Goal: Transaction & Acquisition: Book appointment/travel/reservation

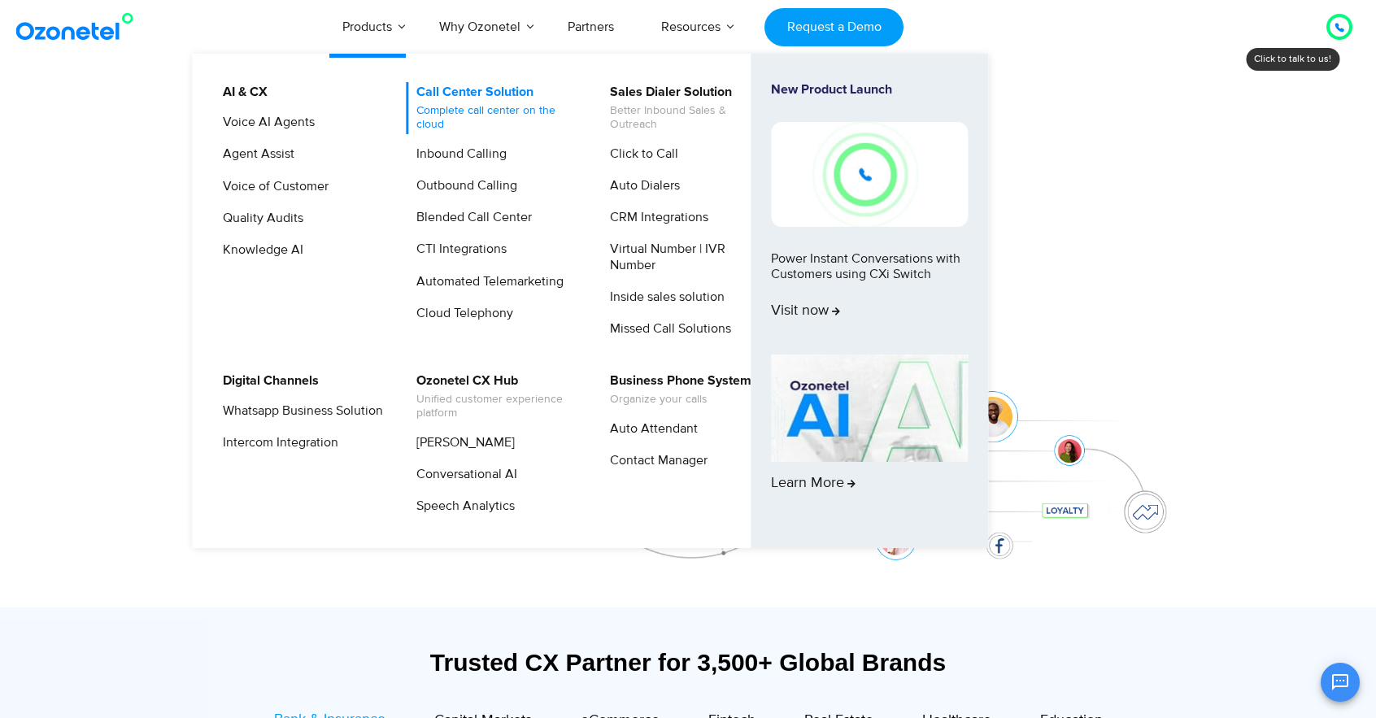
click at [473, 112] on span "Complete call center on the cloud" at bounding box center [497, 118] width 160 height 28
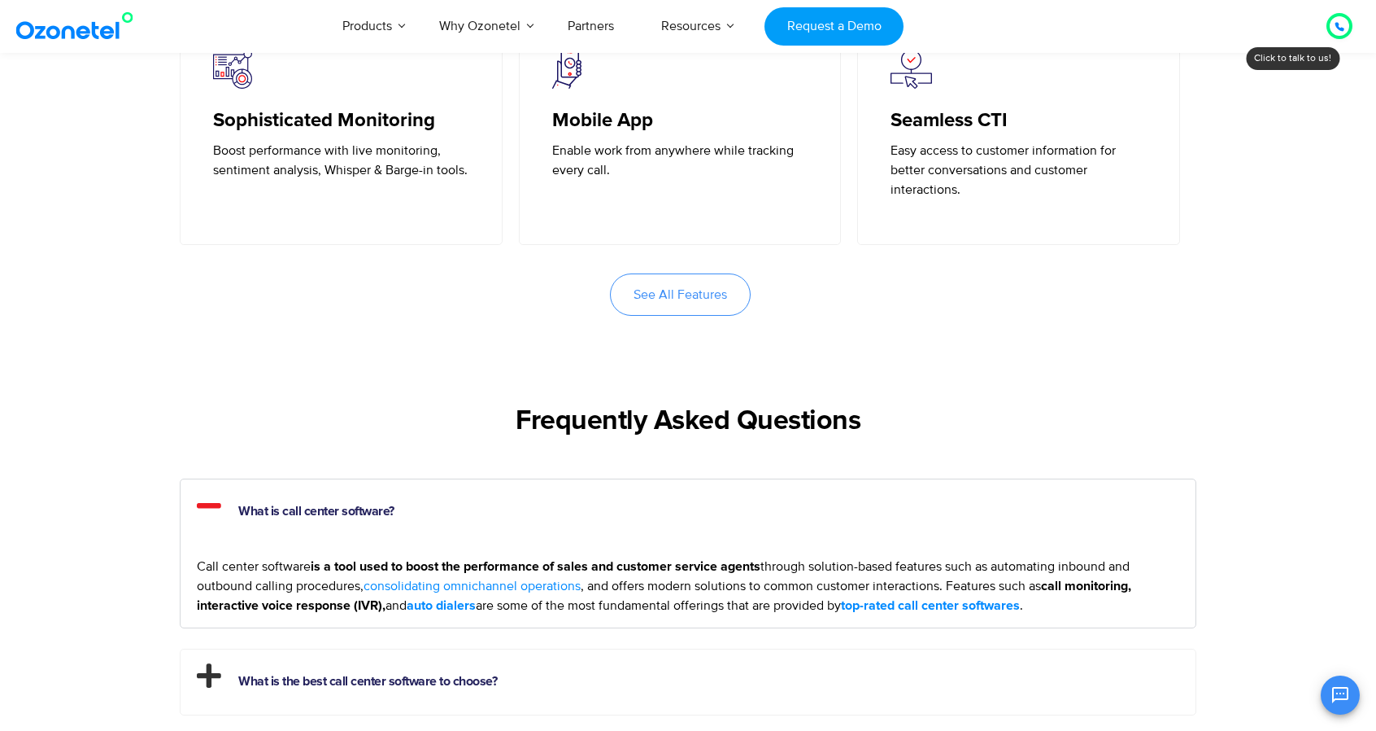
scroll to position [4474, 0]
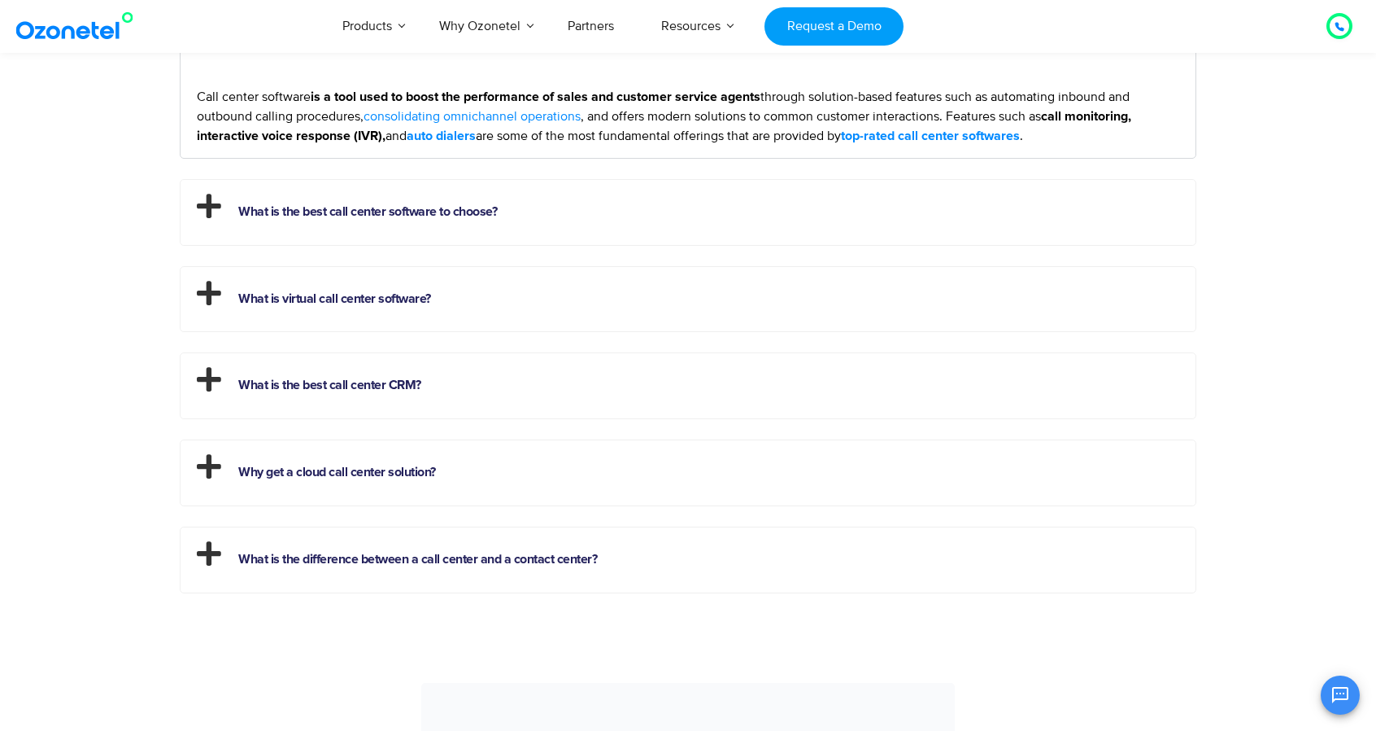
click at [1334, 21] on div at bounding box center [1340, 26] width 20 height 20
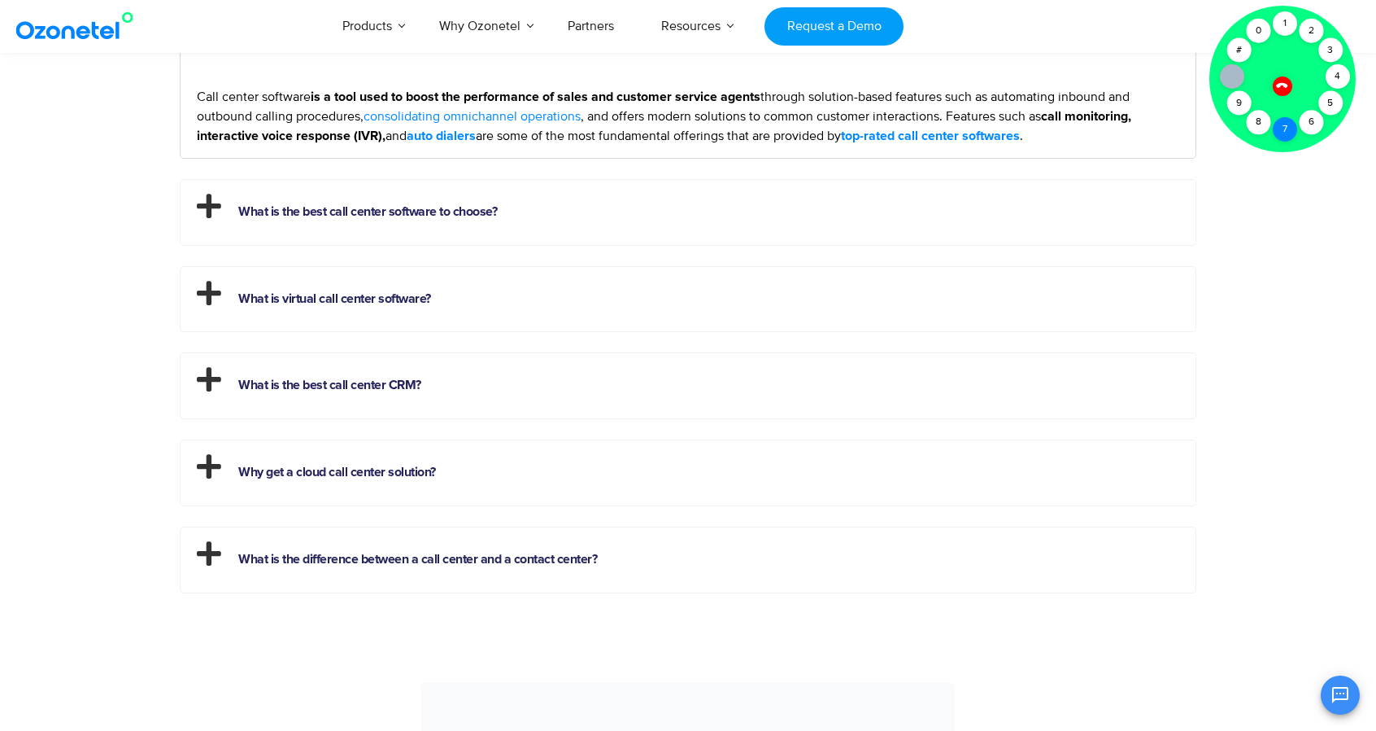
click at [1292, 124] on div "7" at bounding box center [1285, 129] width 24 height 24
click at [1284, 128] on div "7" at bounding box center [1285, 129] width 24 height 24
click at [1280, 136] on div "7" at bounding box center [1285, 129] width 24 height 24
click at [1284, 77] on div at bounding box center [1283, 86] width 28 height 28
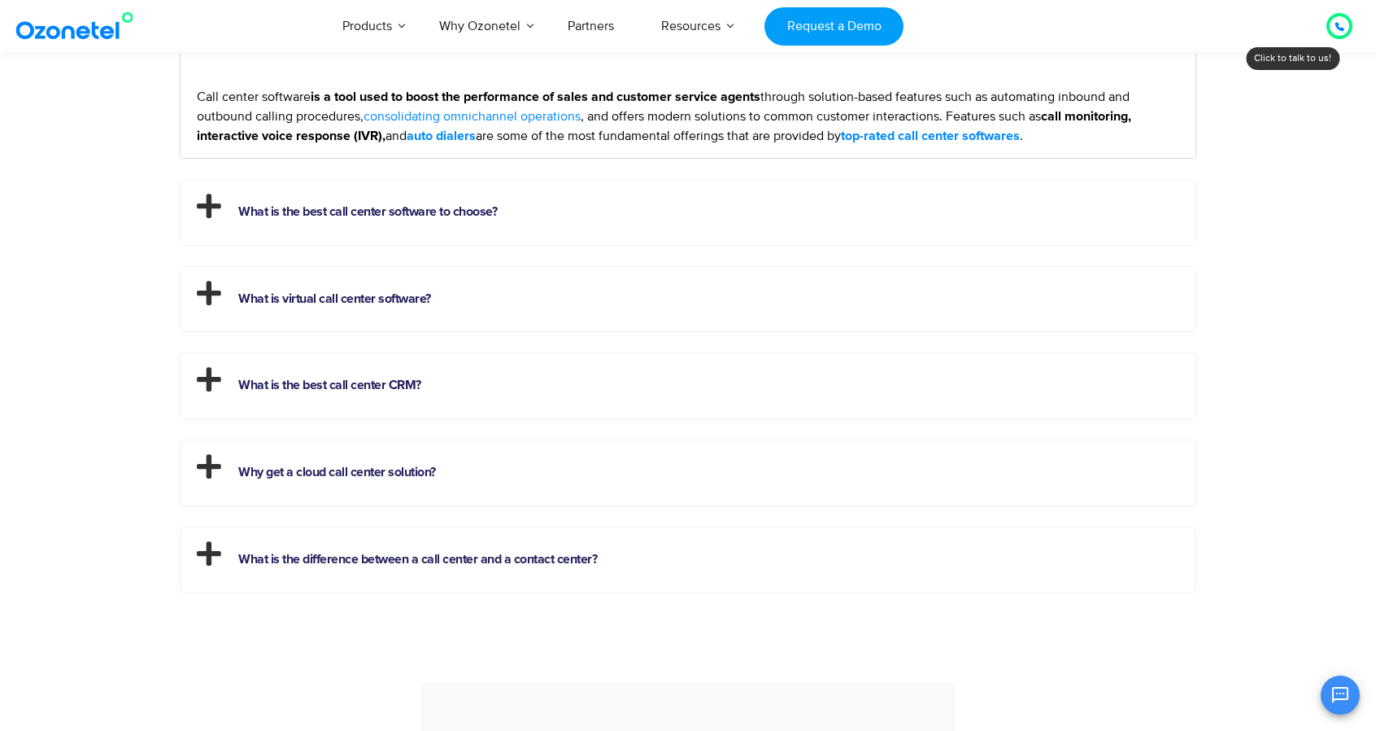
click at [1343, 24] on icon at bounding box center [1340, 27] width 10 height 10
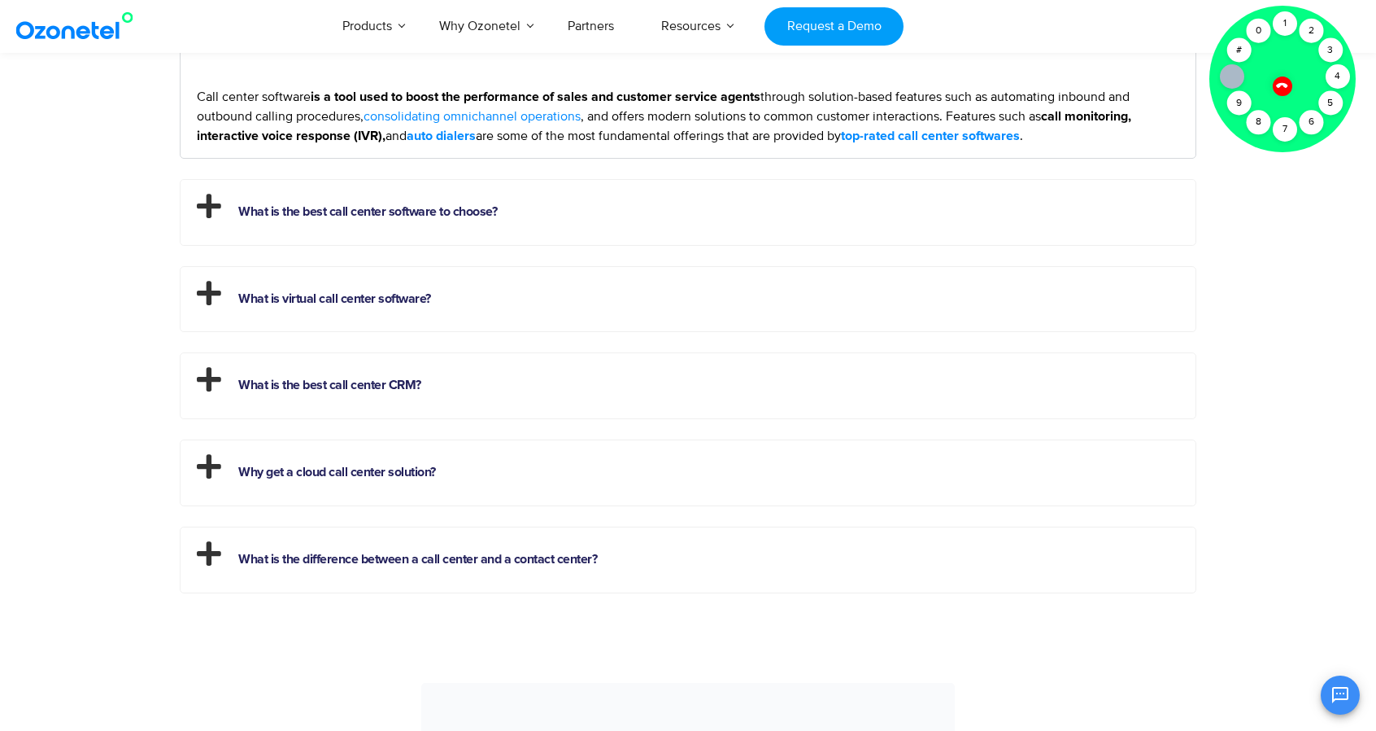
click at [1284, 84] on icon at bounding box center [1281, 85] width 11 height 11
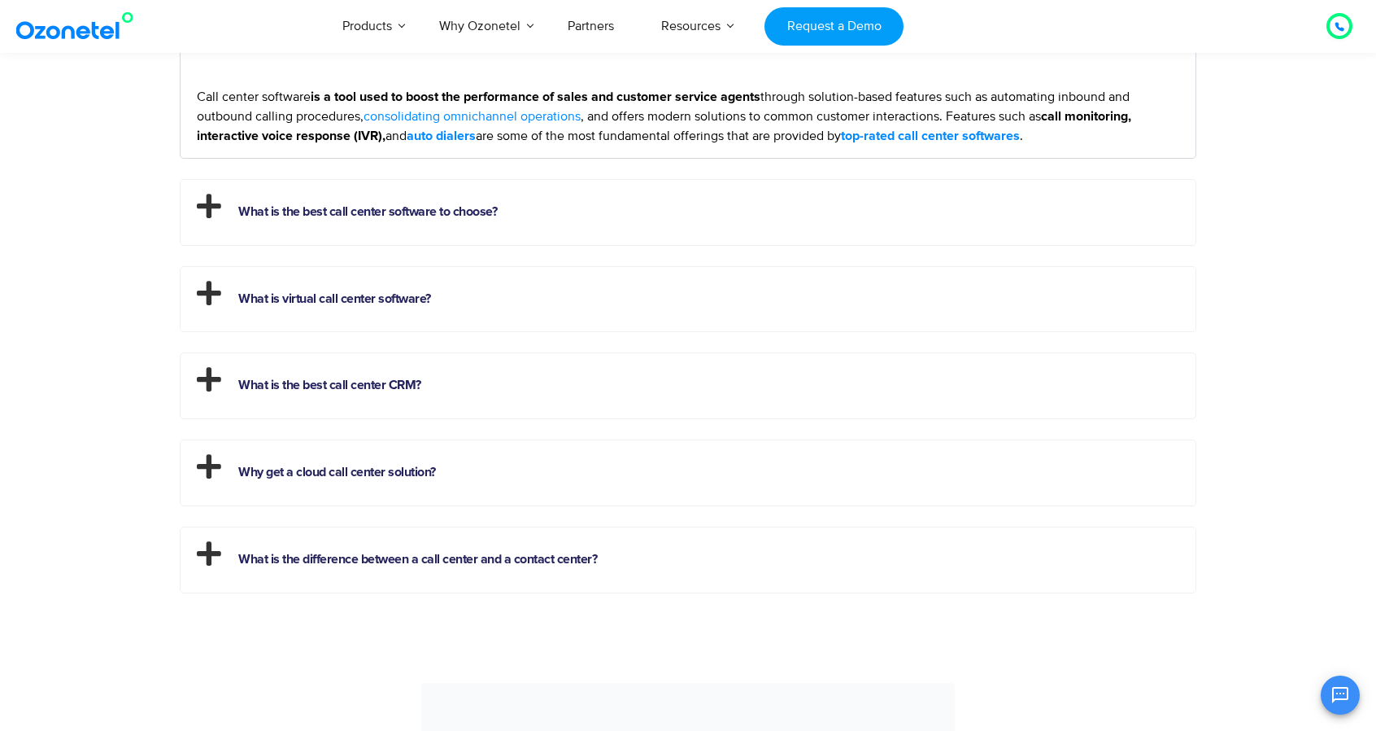
click at [1346, 26] on div at bounding box center [1340, 26] width 20 height 20
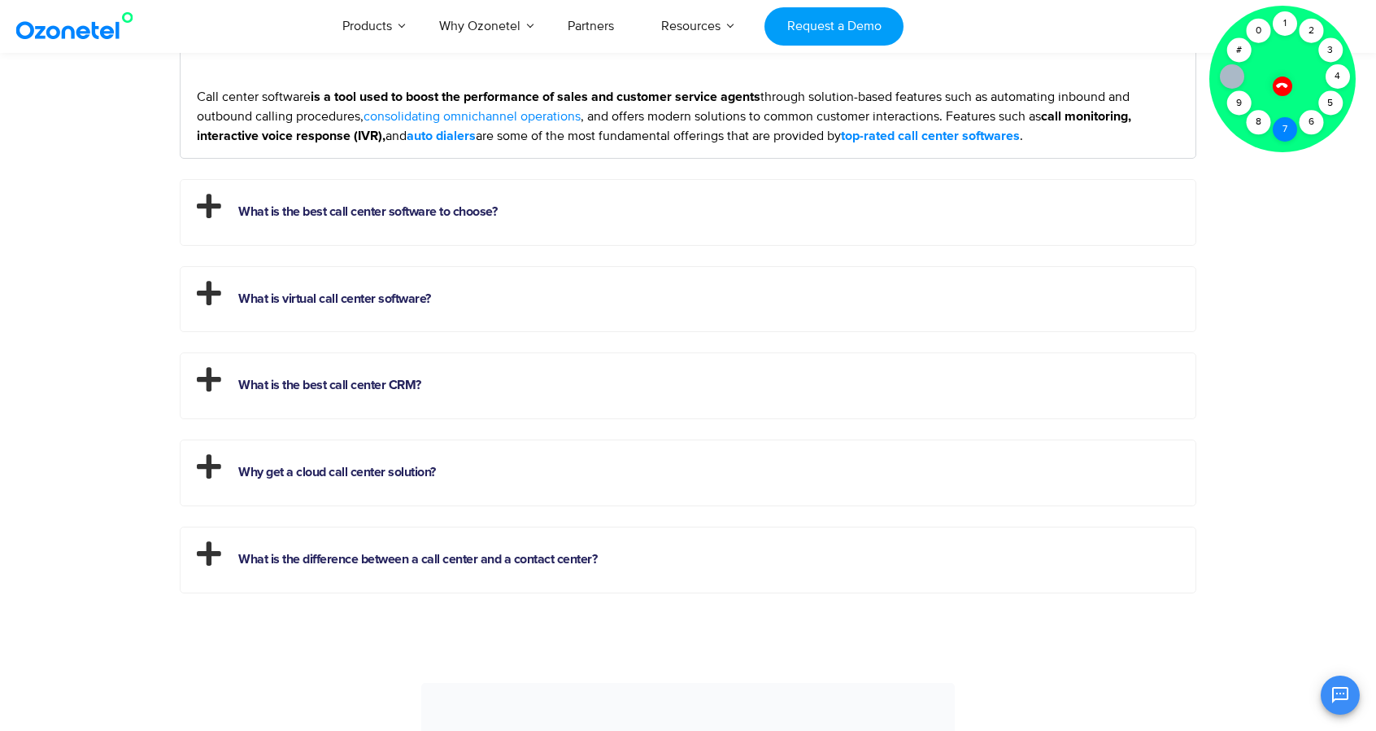
click at [1287, 124] on div "7" at bounding box center [1285, 129] width 24 height 24
click at [1289, 15] on div "1" at bounding box center [1285, 23] width 24 height 24
click at [1289, 24] on div "1" at bounding box center [1285, 23] width 24 height 24
click at [1292, 22] on div "1" at bounding box center [1285, 23] width 24 height 24
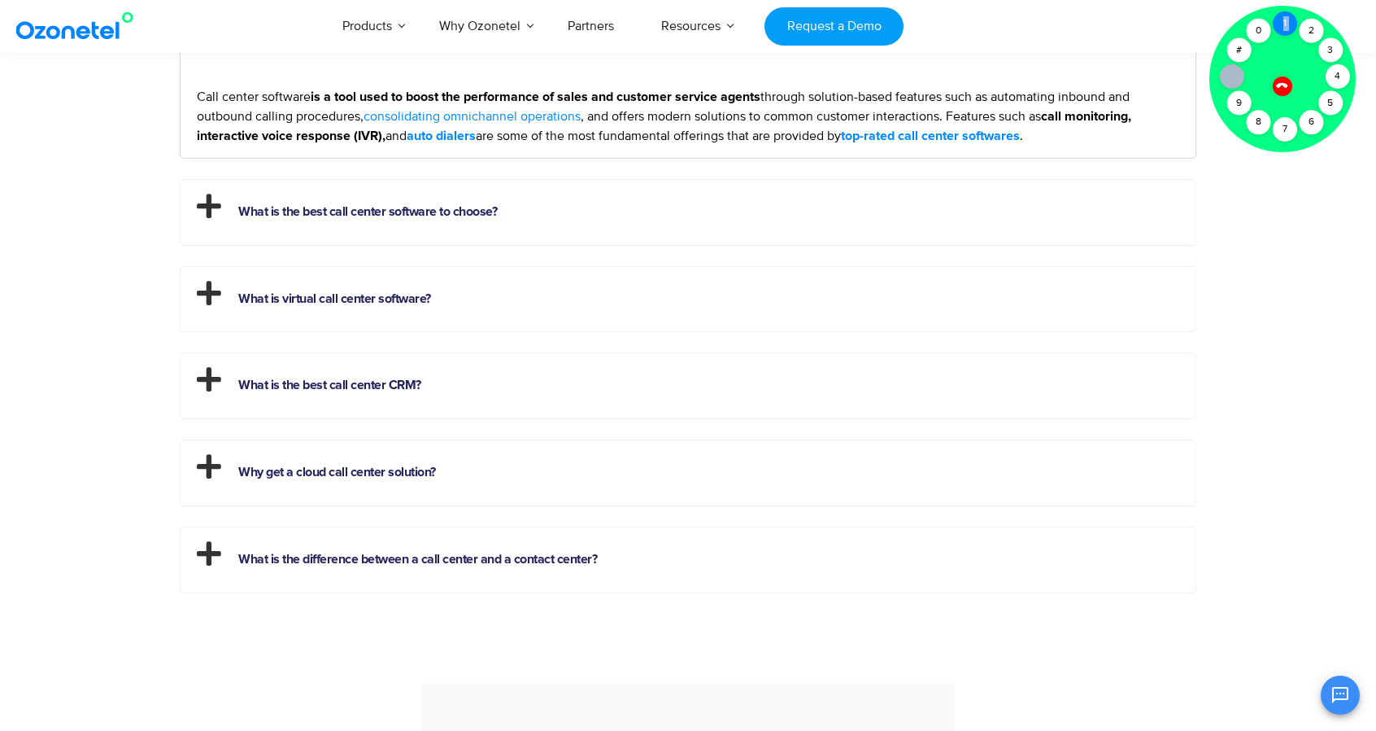
click at [1292, 22] on div "1" at bounding box center [1285, 23] width 24 height 24
click at [1289, 94] on div at bounding box center [1283, 79] width 146 height 146
click at [1282, 90] on icon at bounding box center [1283, 85] width 14 height 14
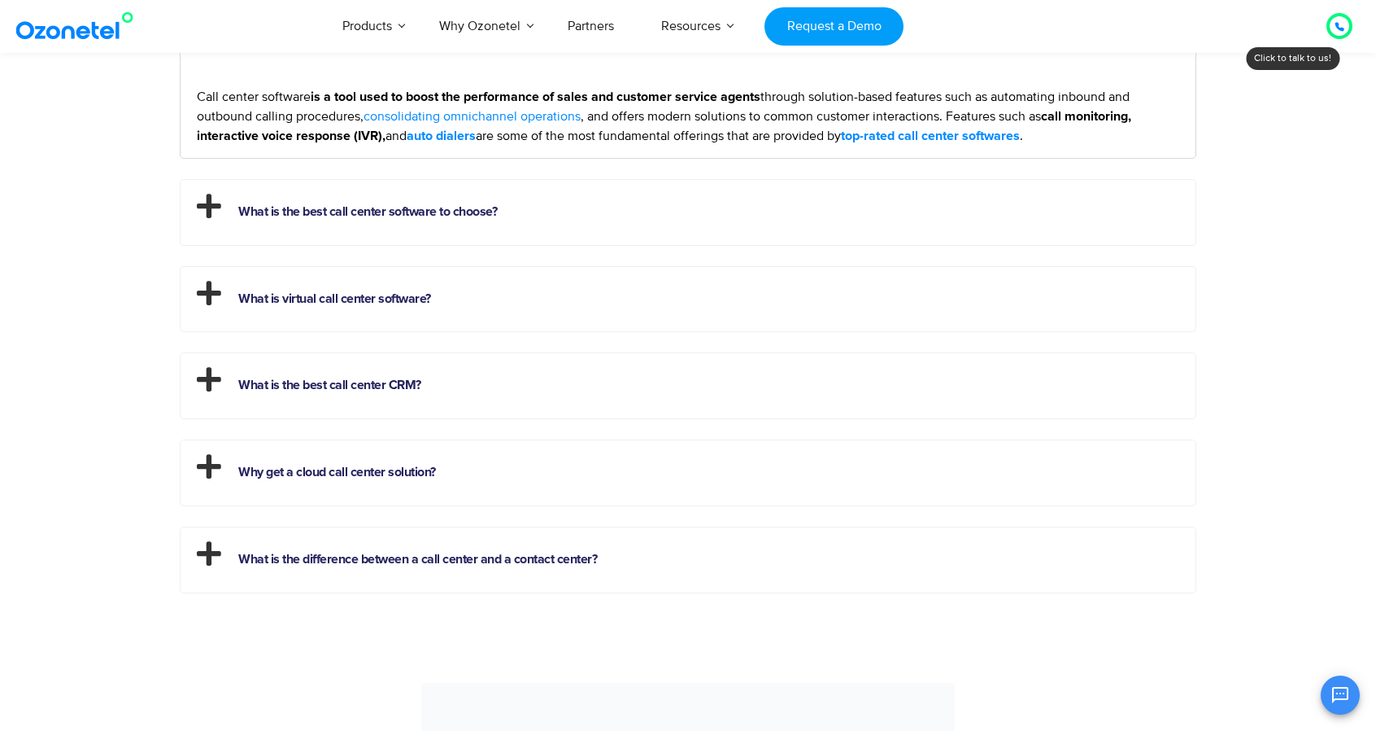
click at [1328, 30] on div at bounding box center [1340, 26] width 26 height 26
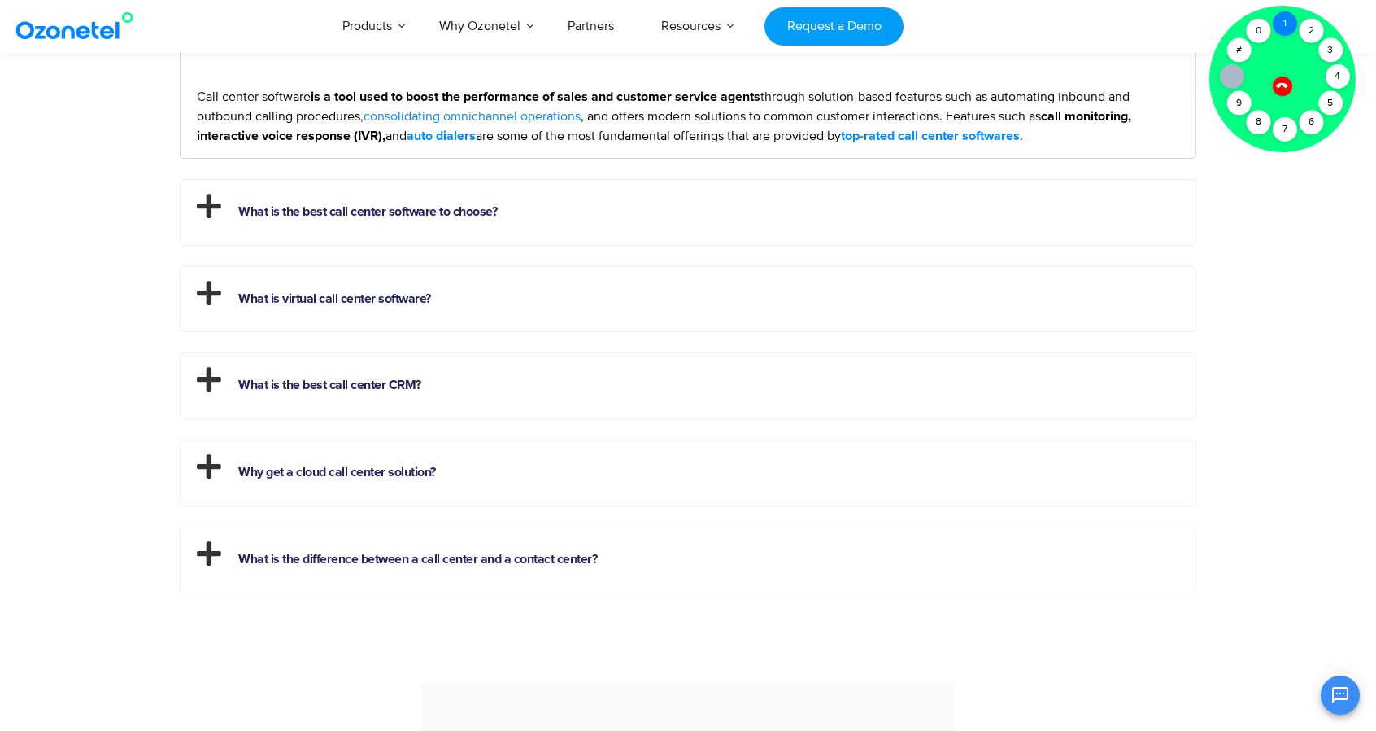
click at [1284, 25] on div "1" at bounding box center [1285, 23] width 24 height 24
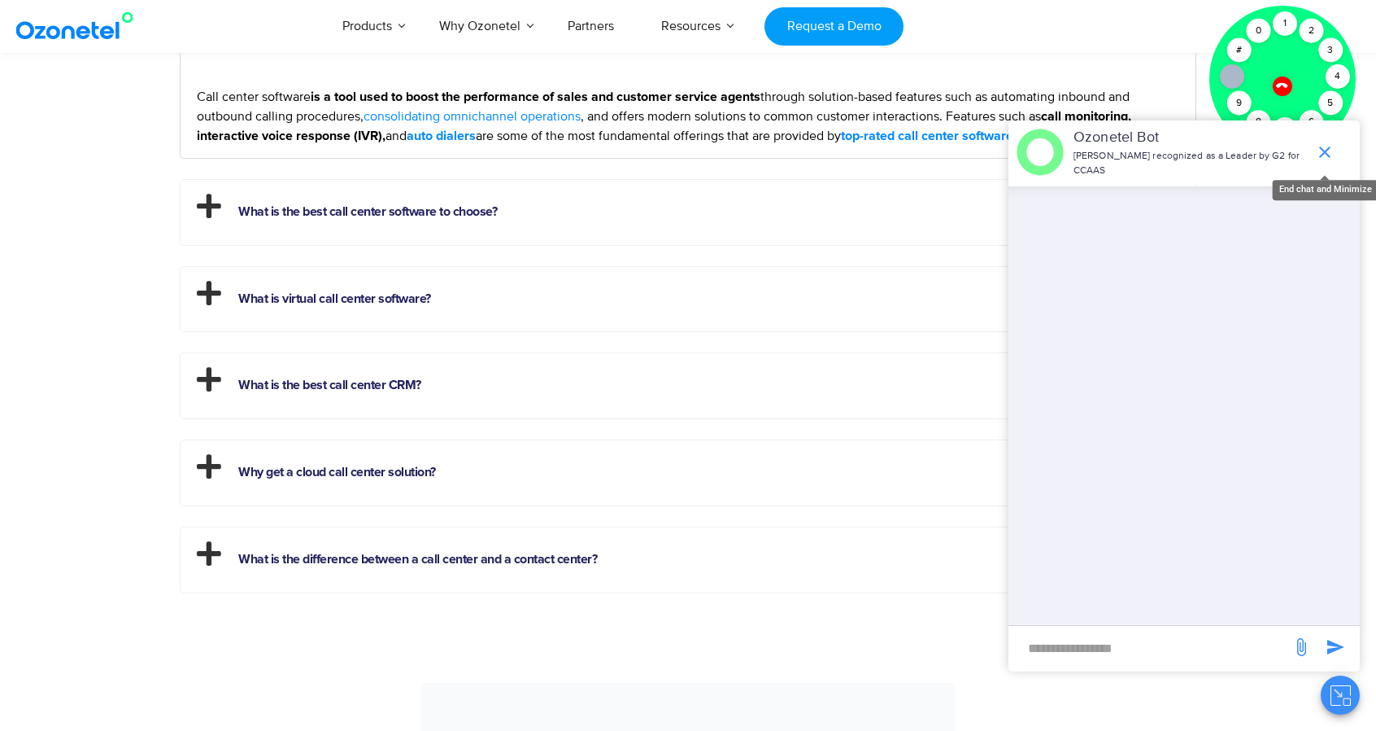
click at [1332, 146] on icon "end chat or minimize" at bounding box center [1325, 152] width 20 height 20
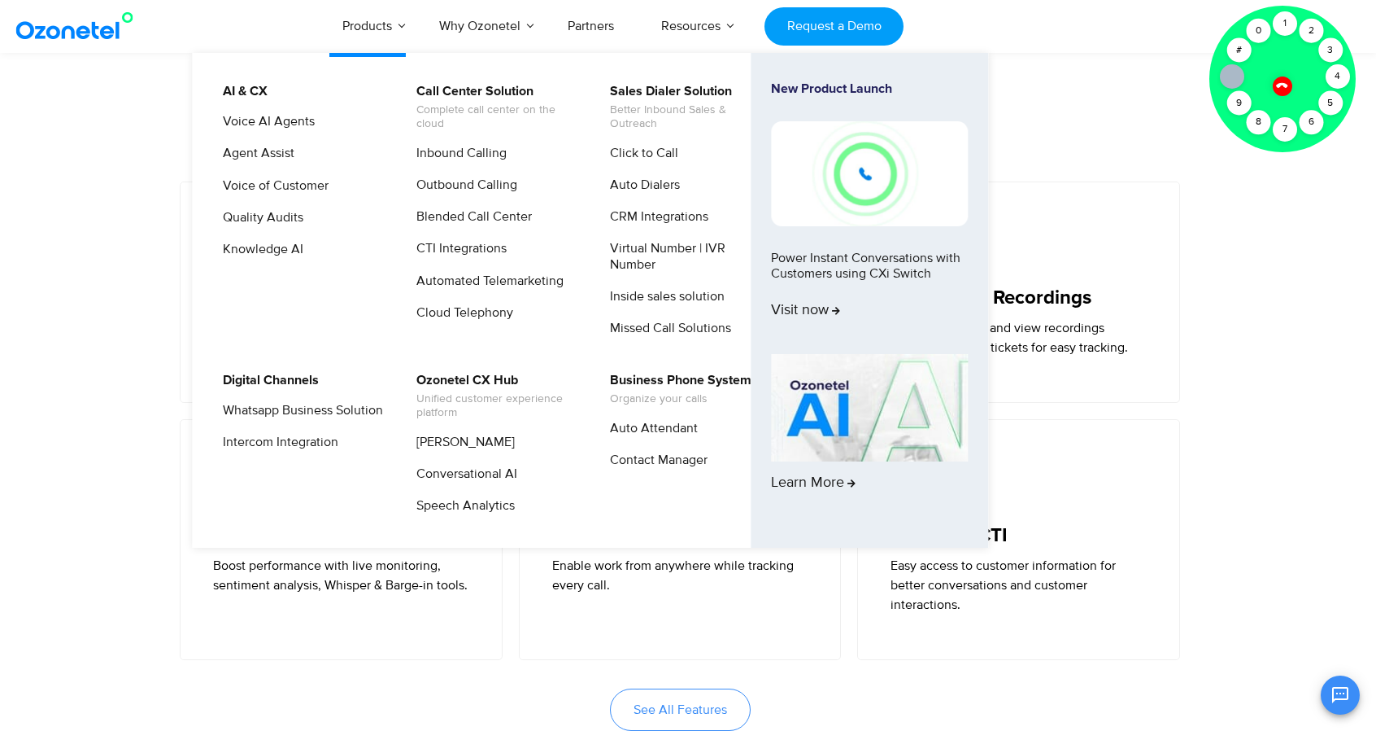
scroll to position [3583, 0]
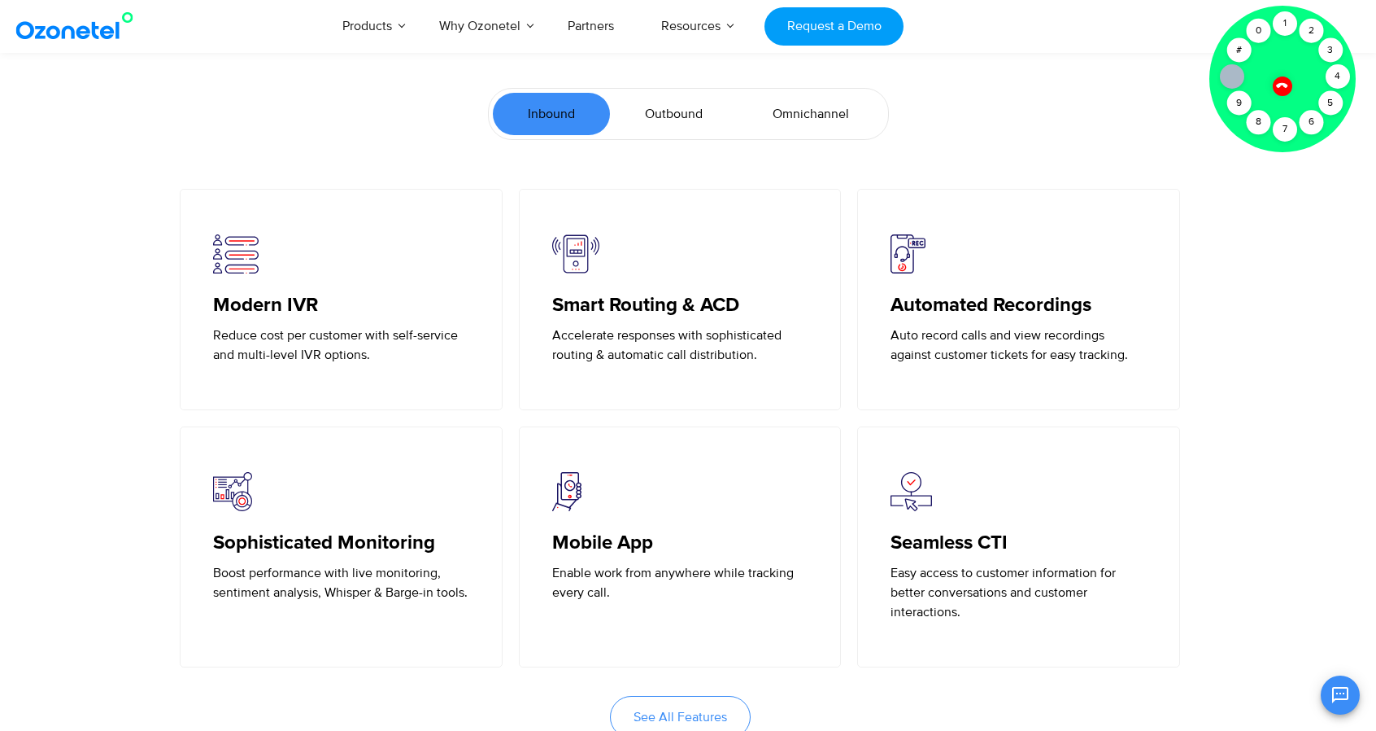
click at [1285, 86] on icon at bounding box center [1281, 85] width 11 height 11
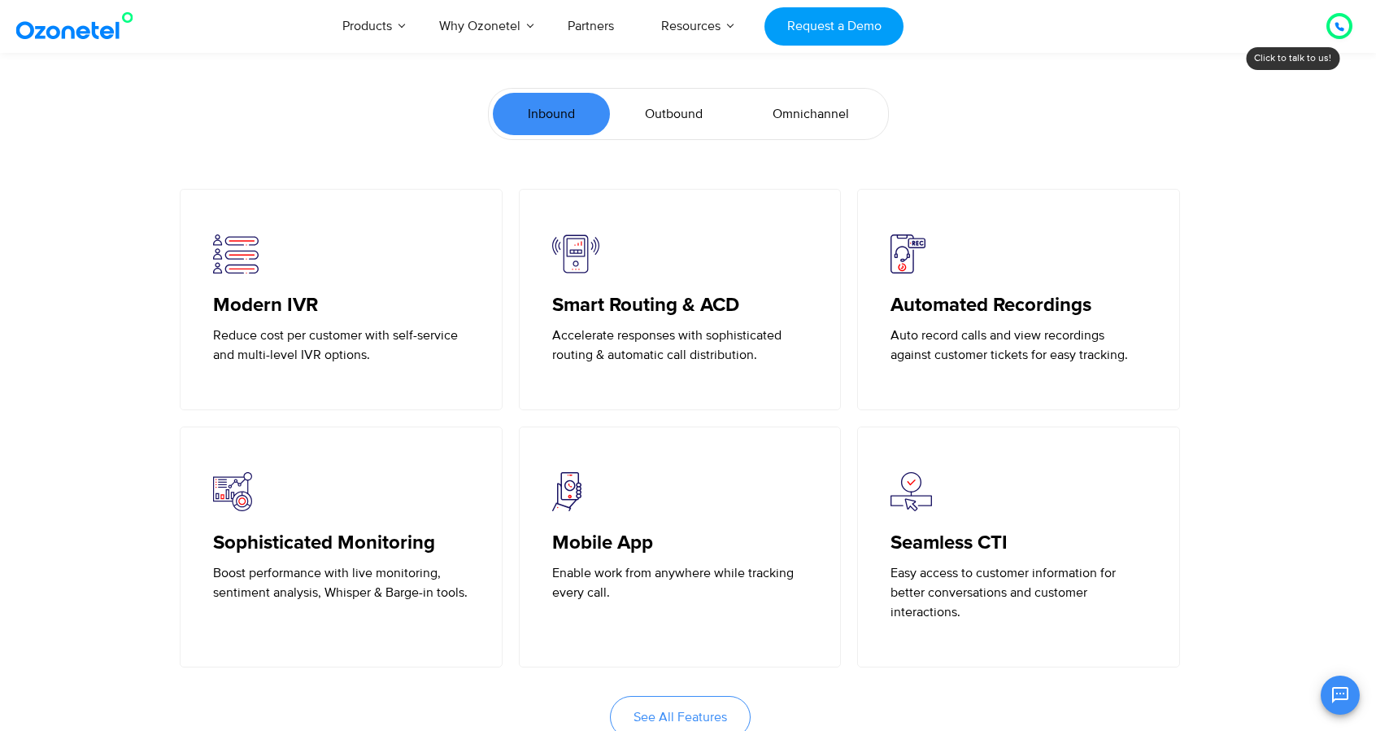
click at [1284, 63] on section "What to look for in the best call center software Inbound Outbound Omnichannel" at bounding box center [688, 102] width 1376 height 174
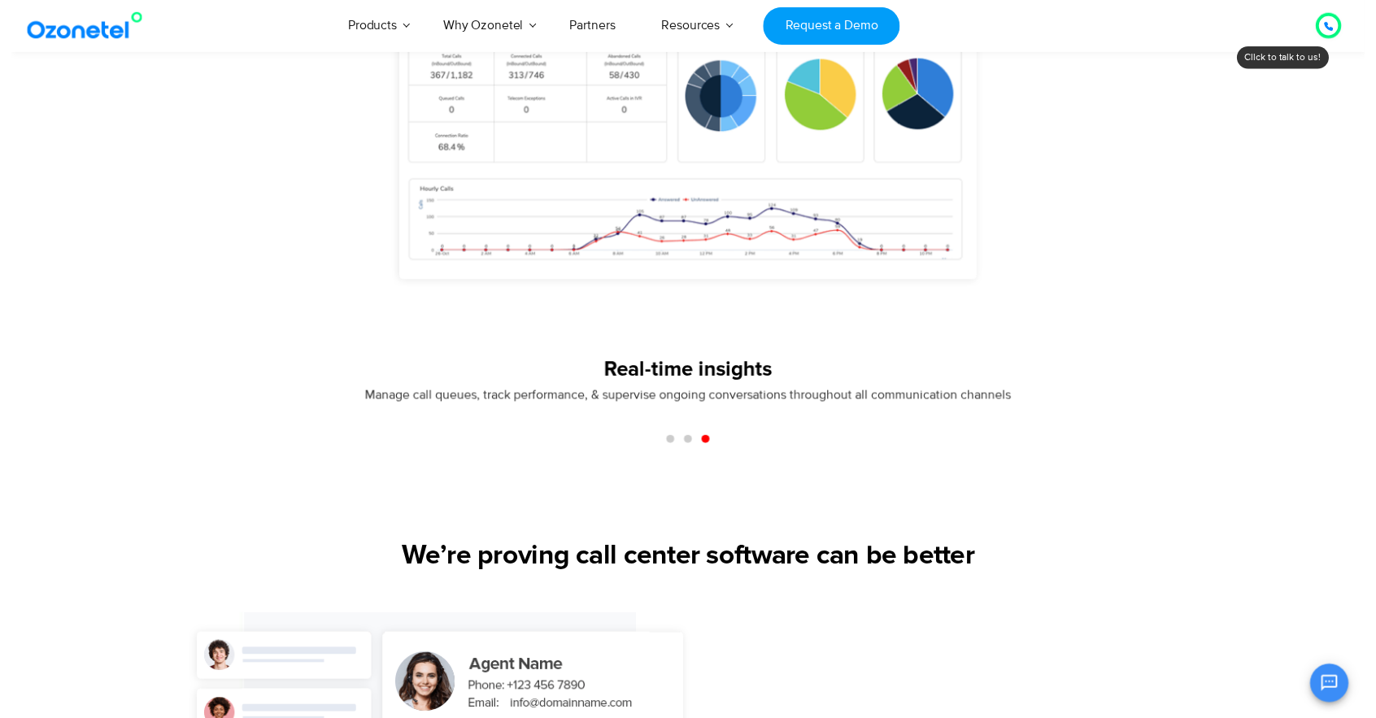
scroll to position [0, 0]
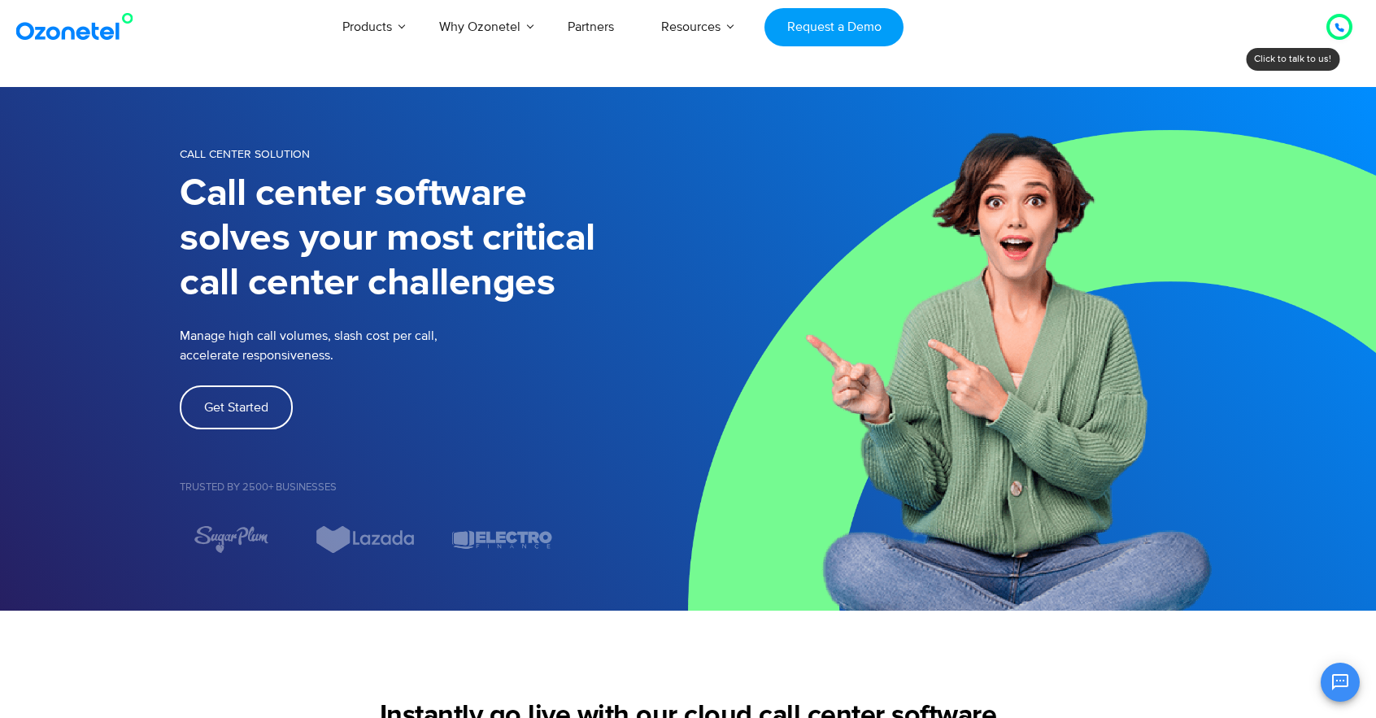
click at [83, 29] on img at bounding box center [78, 26] width 132 height 29
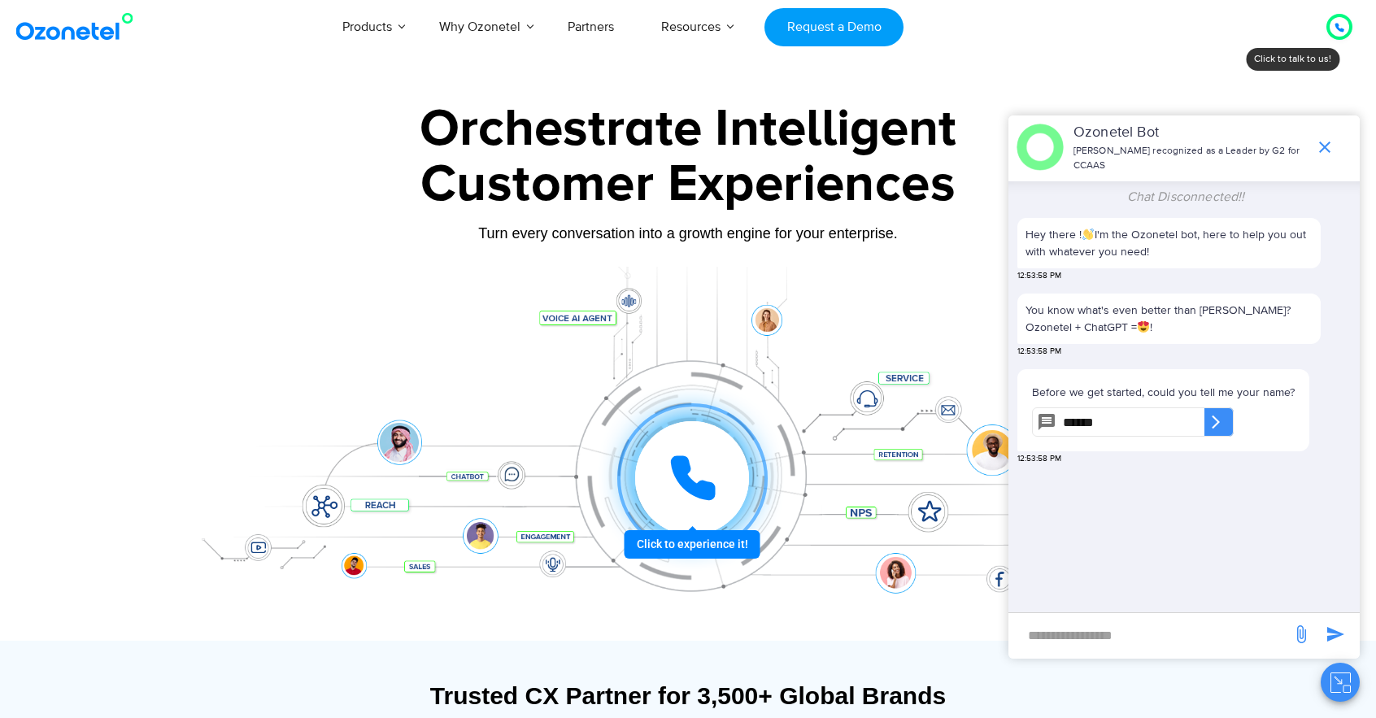
type input "******"
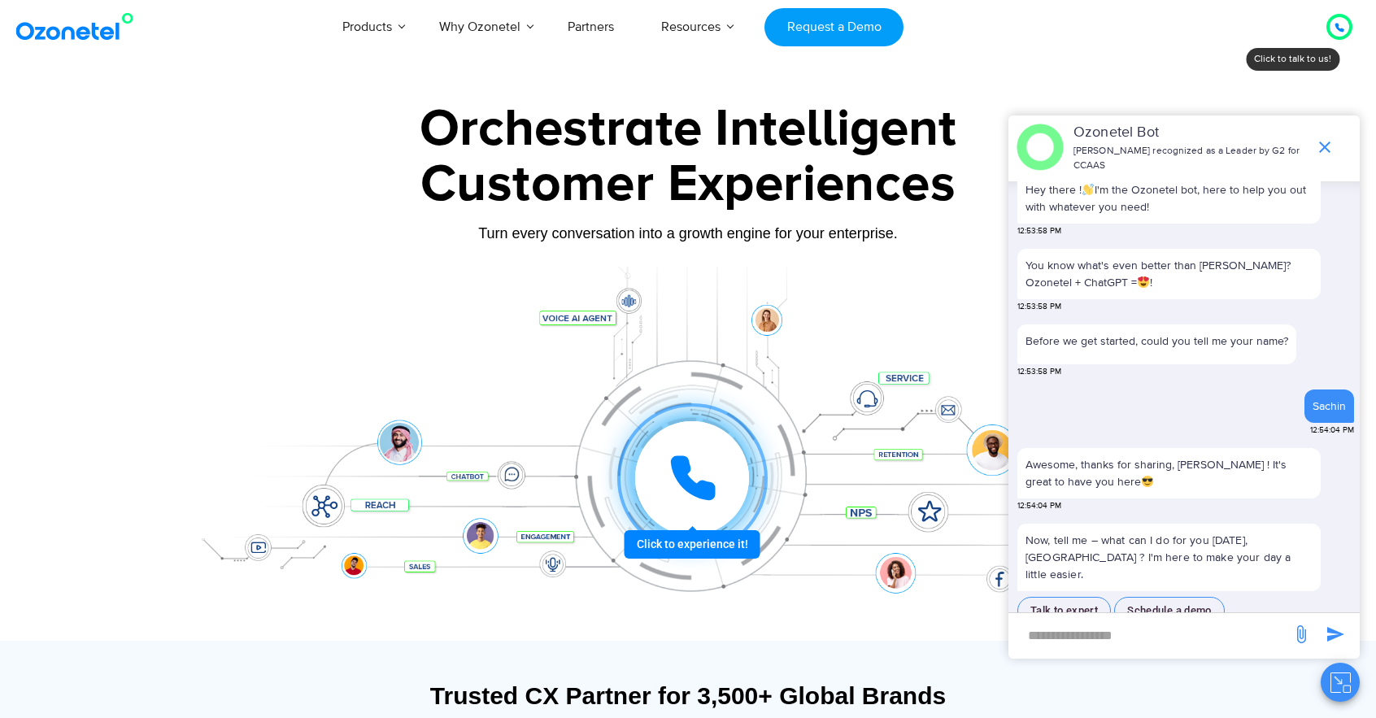
scroll to position [78, 0]
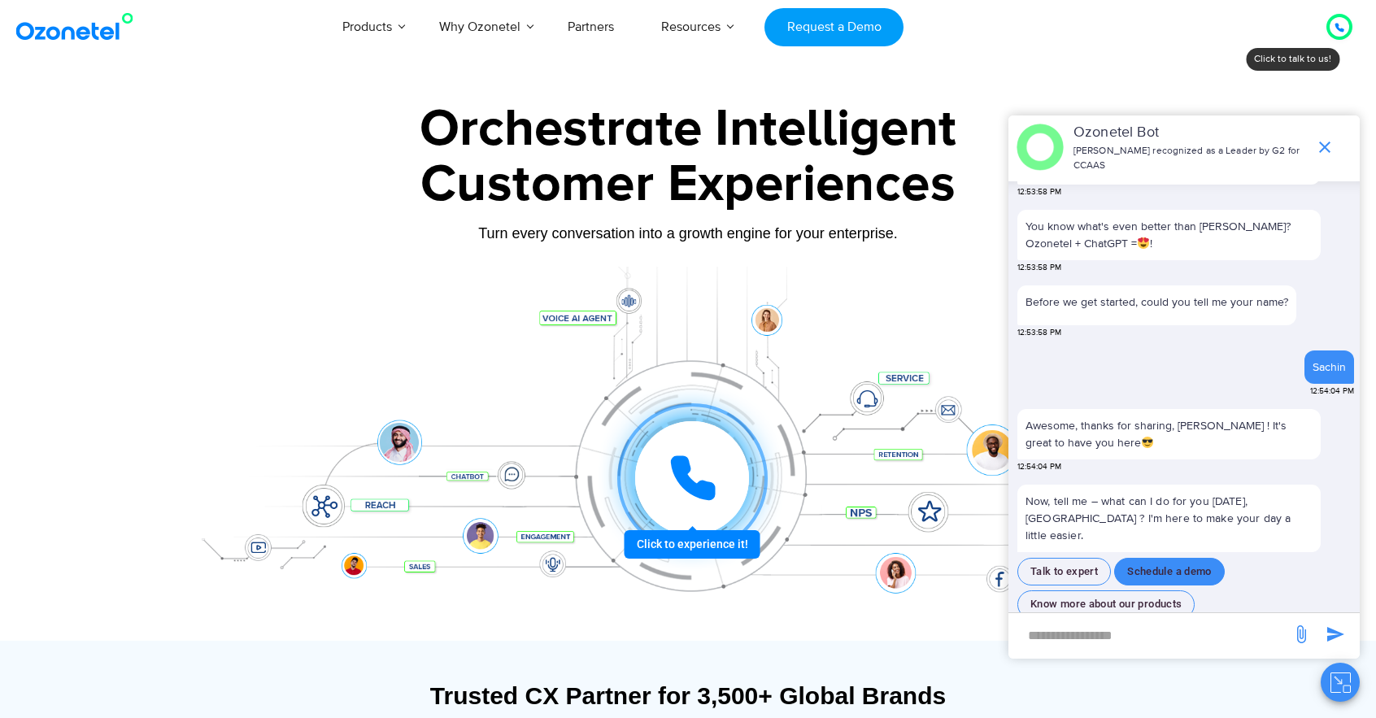
click at [1150, 558] on button "Schedule a demo" at bounding box center [1169, 572] width 111 height 28
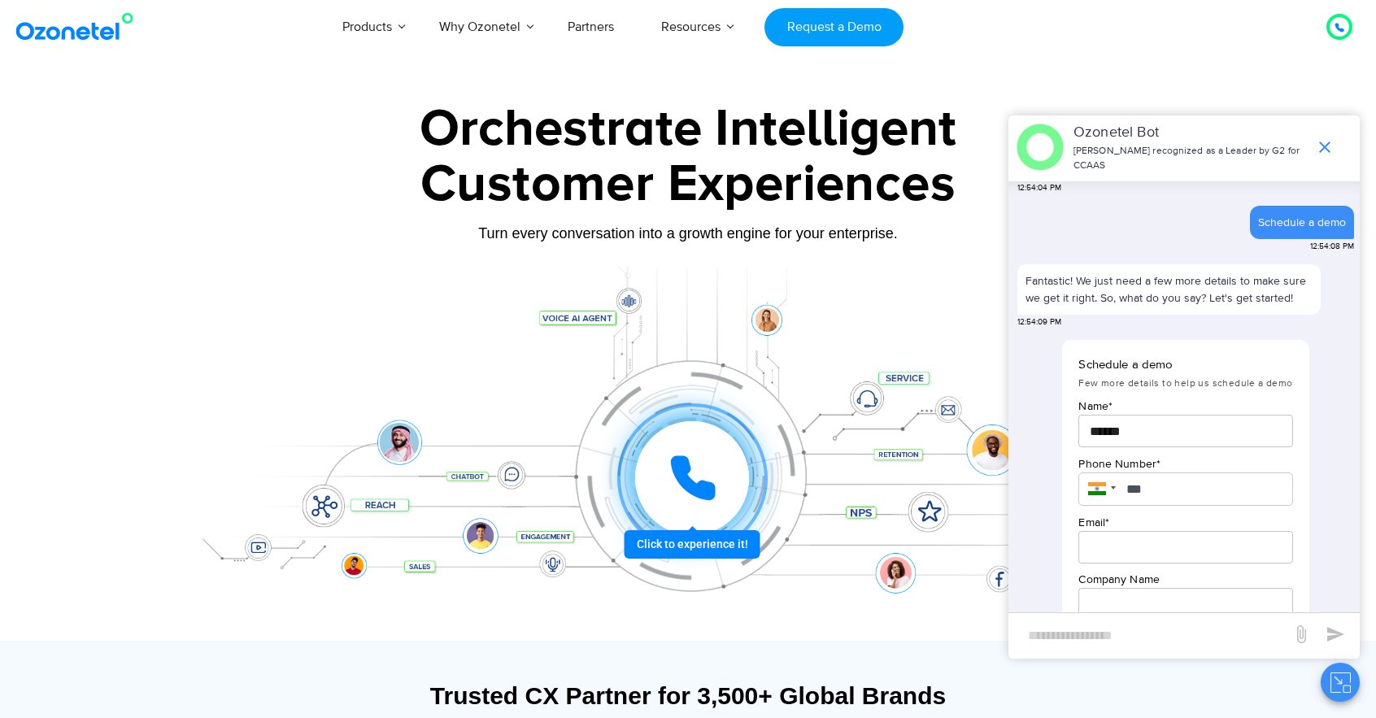
scroll to position [465, 0]
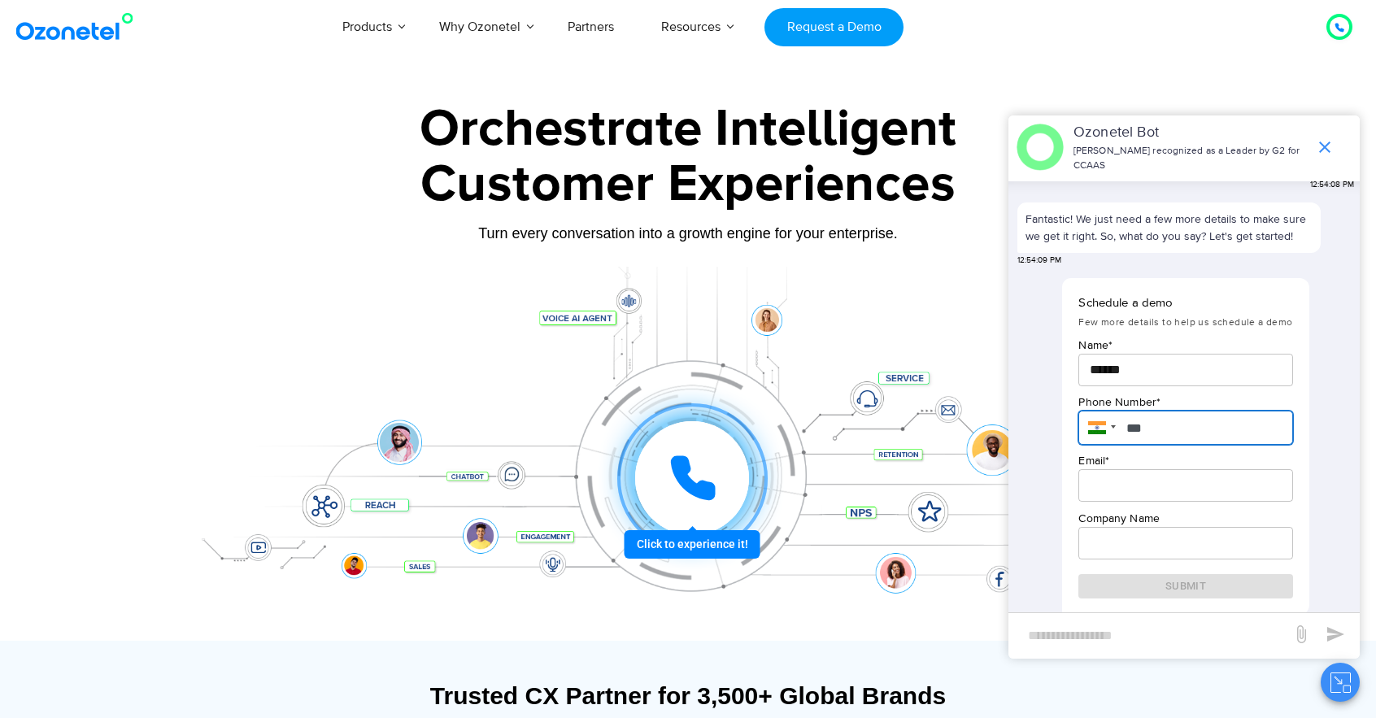
click at [1184, 418] on input "***" at bounding box center [1186, 428] width 214 height 34
type input "**********"
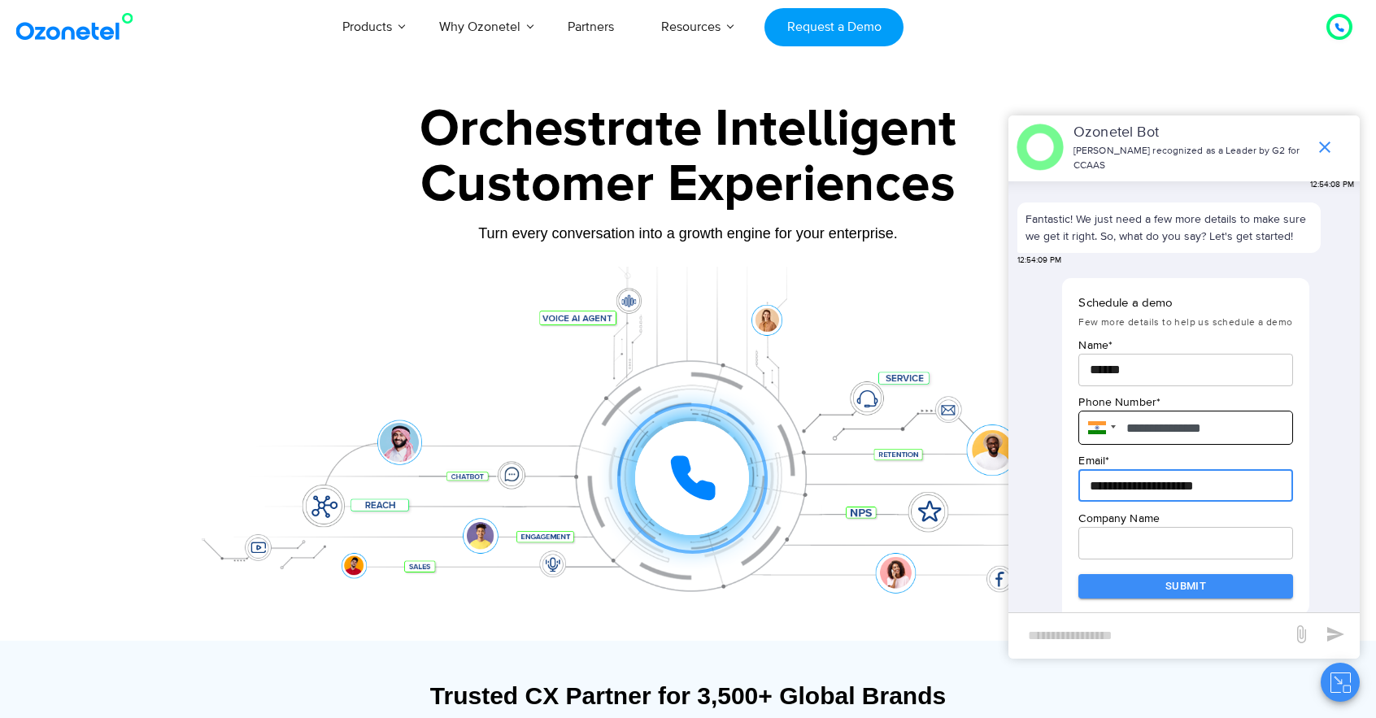
type input "**********"
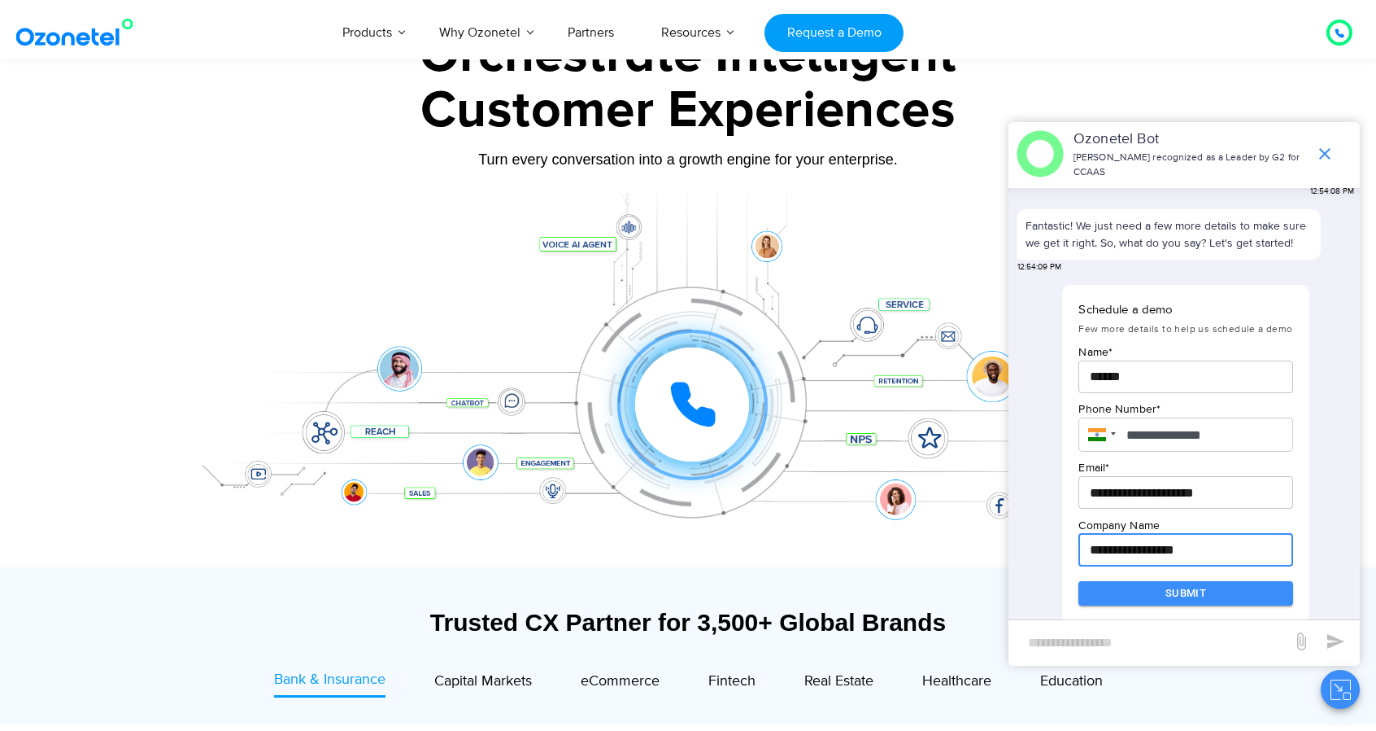
scroll to position [407, 0]
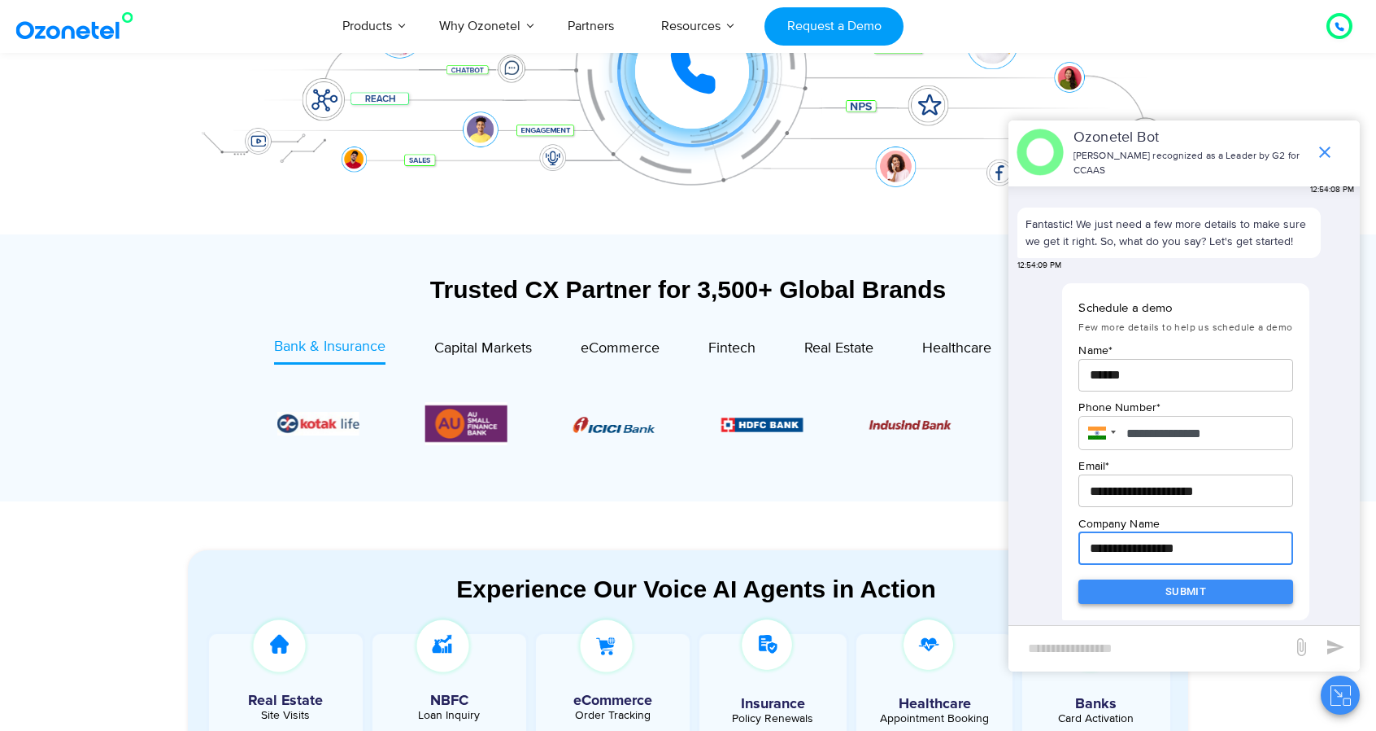
type input "**********"
click at [1223, 595] on button "Submit" at bounding box center [1186, 591] width 214 height 25
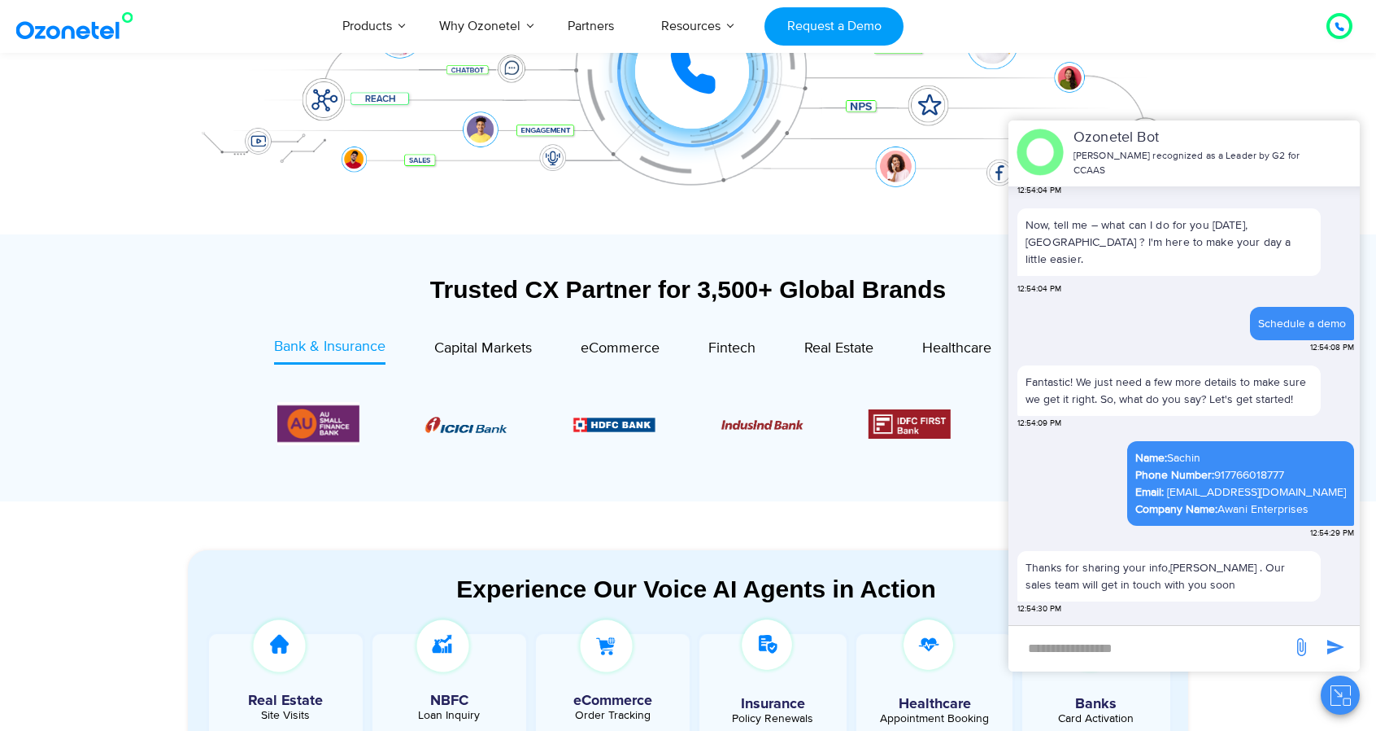
scroll to position [346, 0]
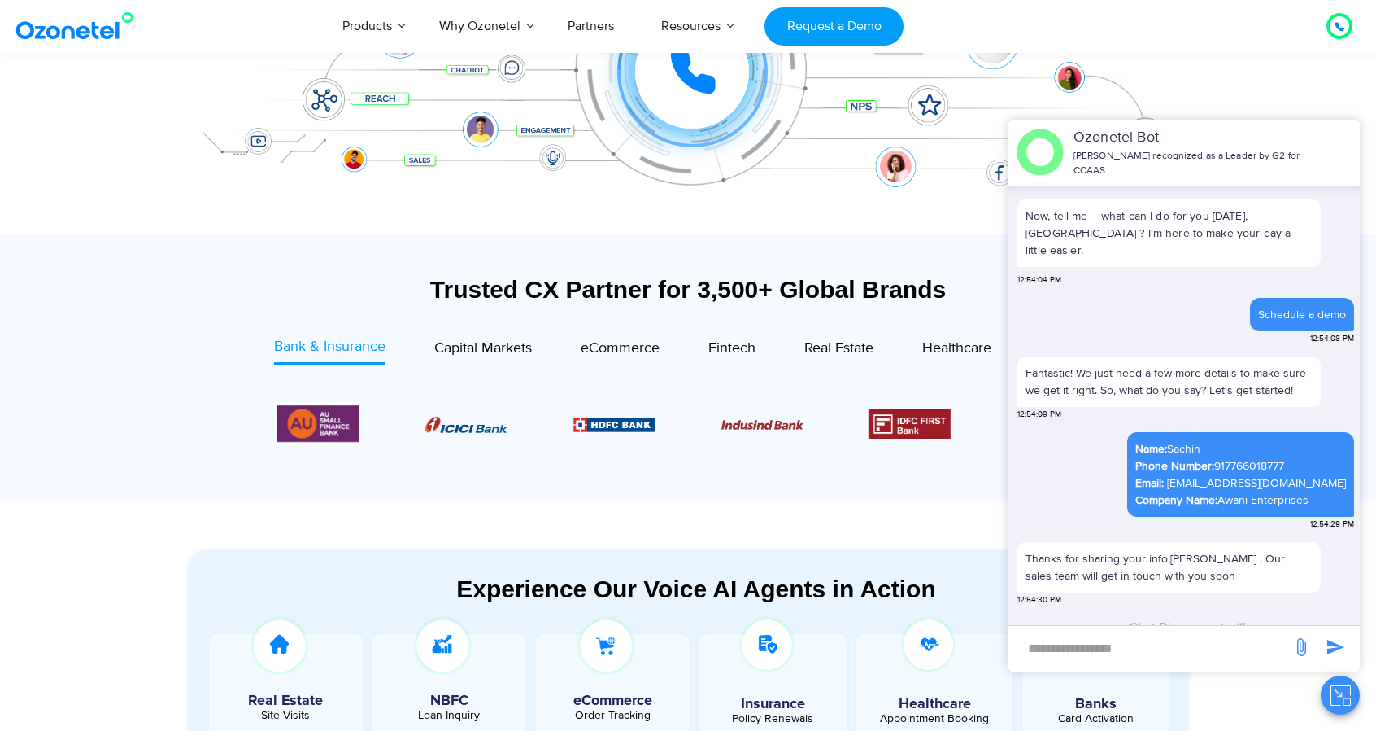
click at [1337, 699] on icon "Close chat" at bounding box center [1341, 695] width 20 height 20
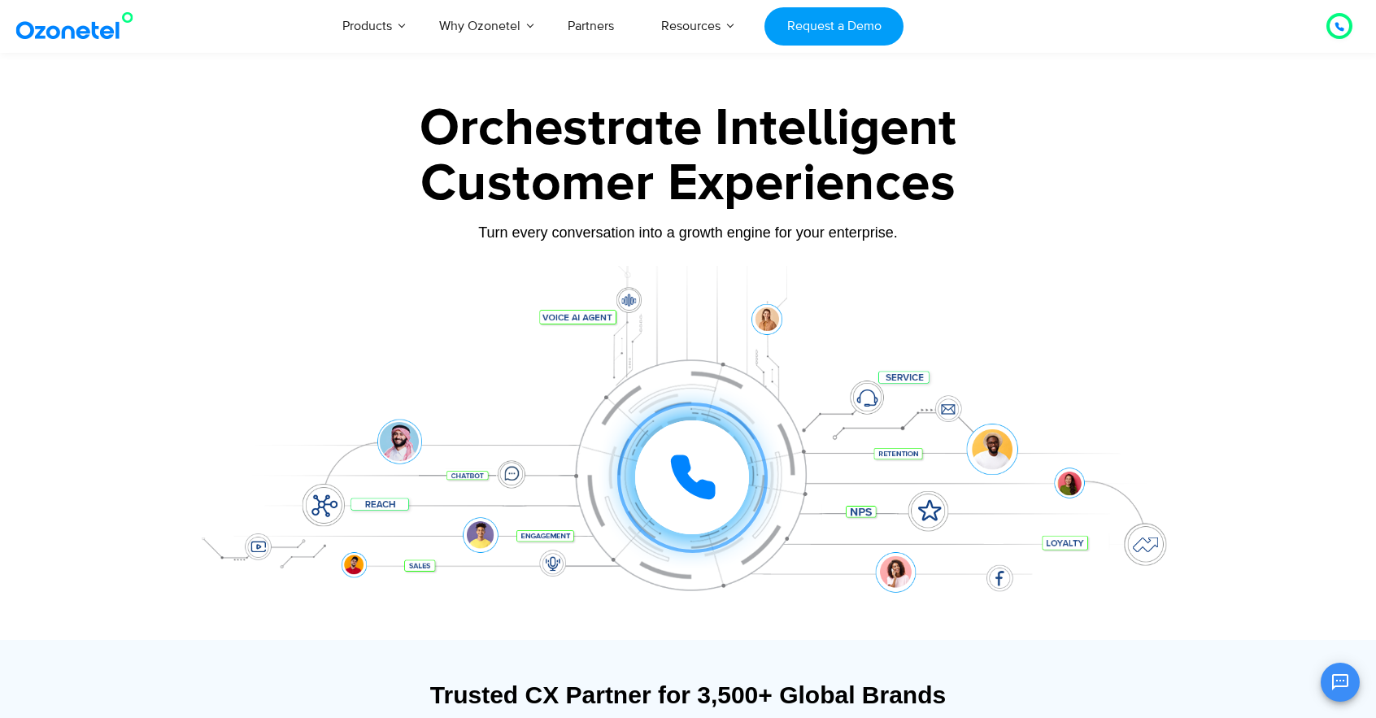
scroll to position [0, 0]
